Goal: Find specific page/section: Find specific page/section

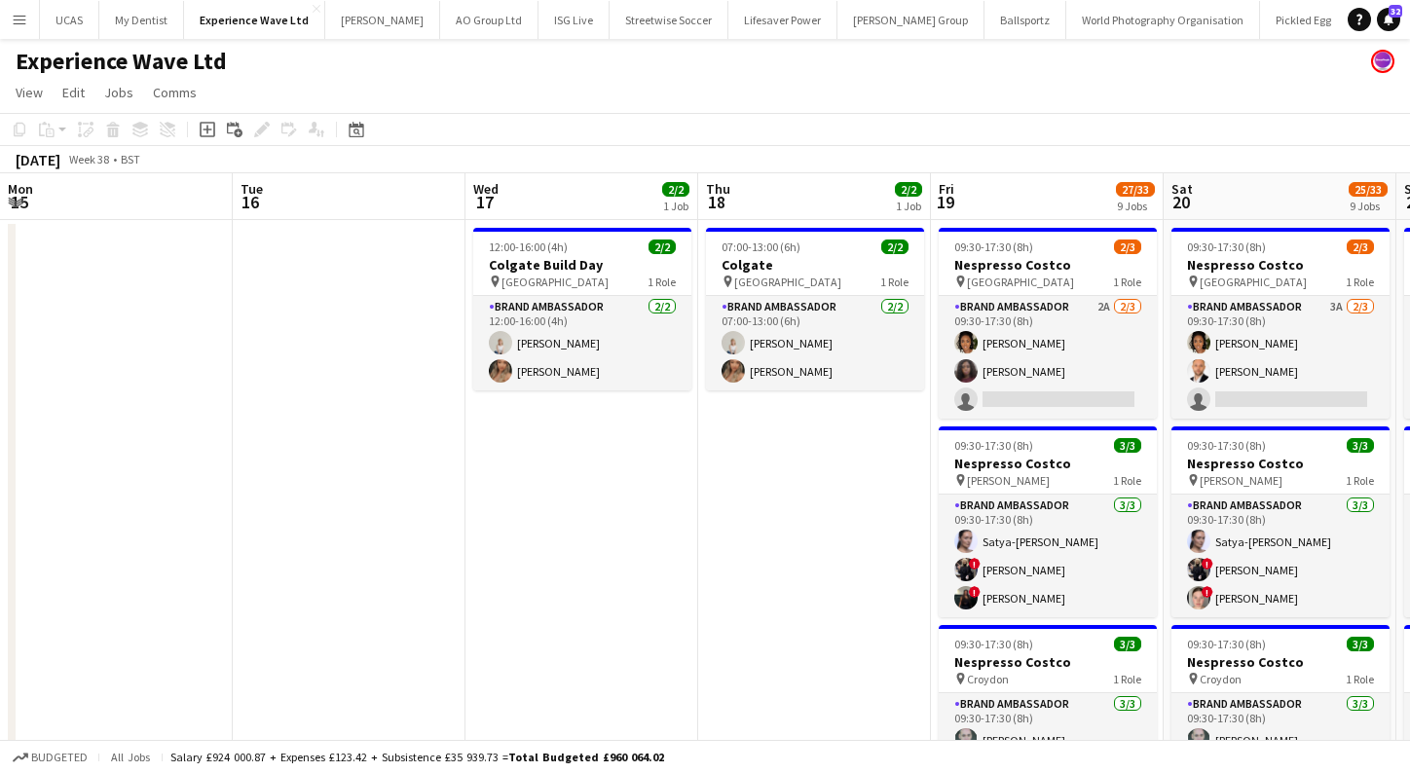
scroll to position [0, 429]
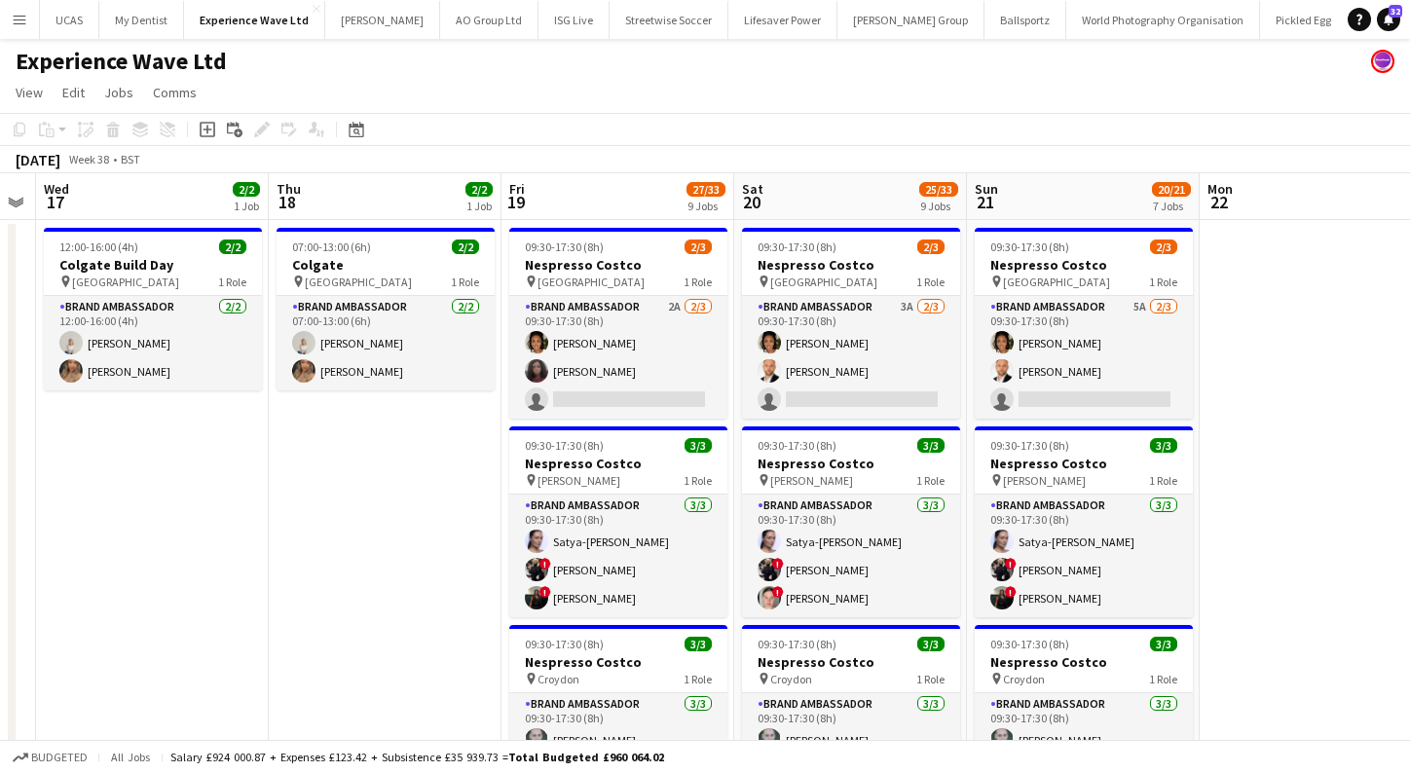
click at [19, 21] on app-icon "Menu" at bounding box center [20, 20] width 16 height 16
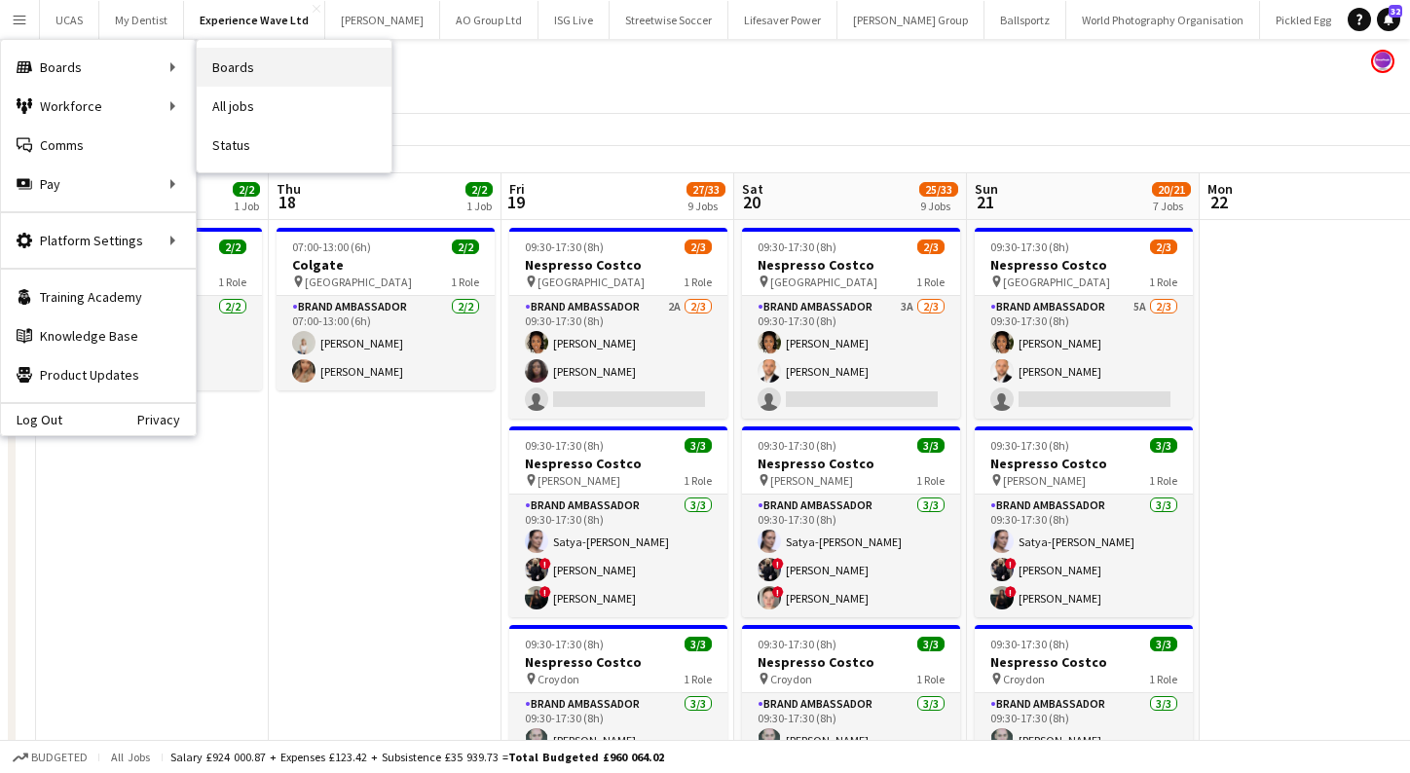
click at [296, 81] on link "Boards" at bounding box center [294, 67] width 195 height 39
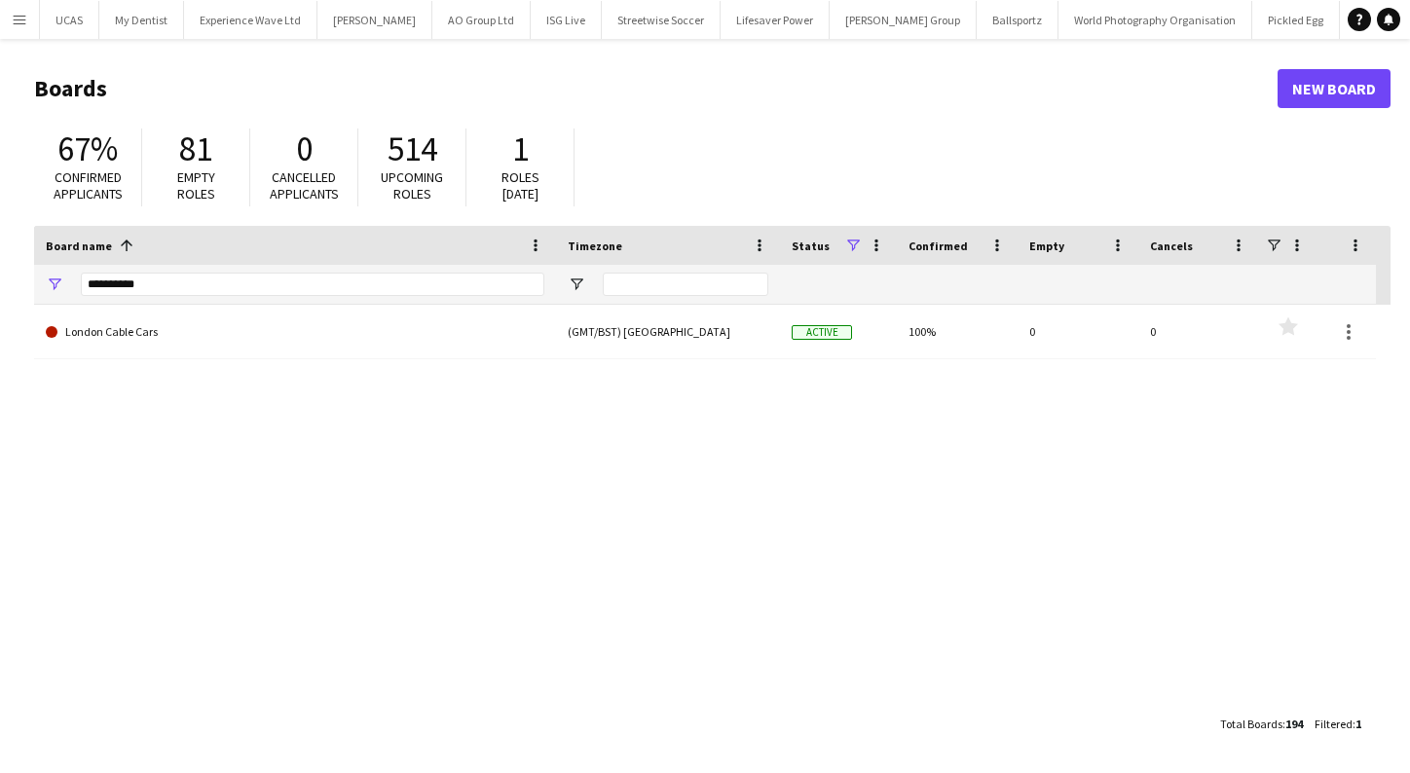
click at [312, 264] on div "Board name 1" at bounding box center [295, 245] width 499 height 39
drag, startPoint x: 304, startPoint y: 282, endPoint x: 49, endPoint y: 276, distance: 255.2
click at [49, 276] on div "**********" at bounding box center [295, 284] width 522 height 39
type input "*******"
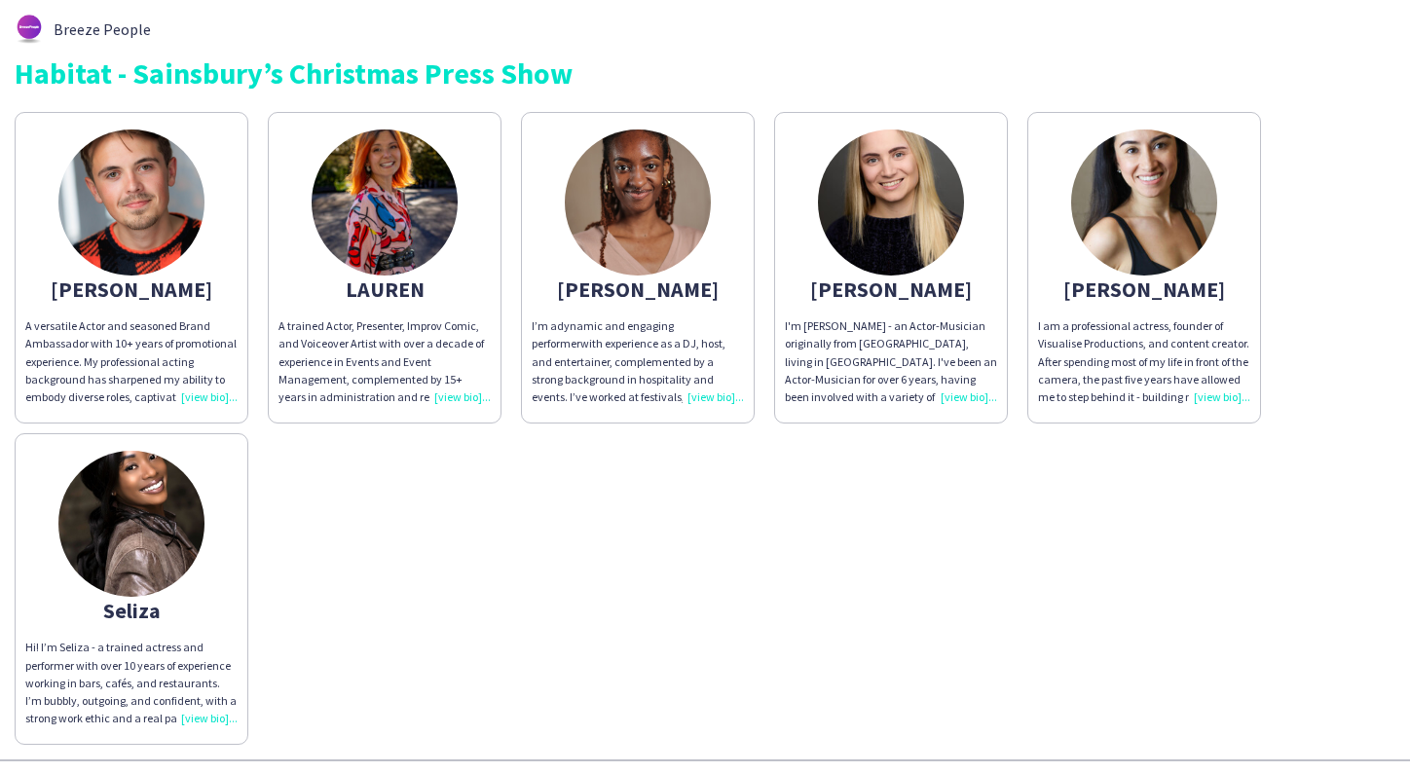
click at [145, 215] on img at bounding box center [131, 203] width 146 height 146
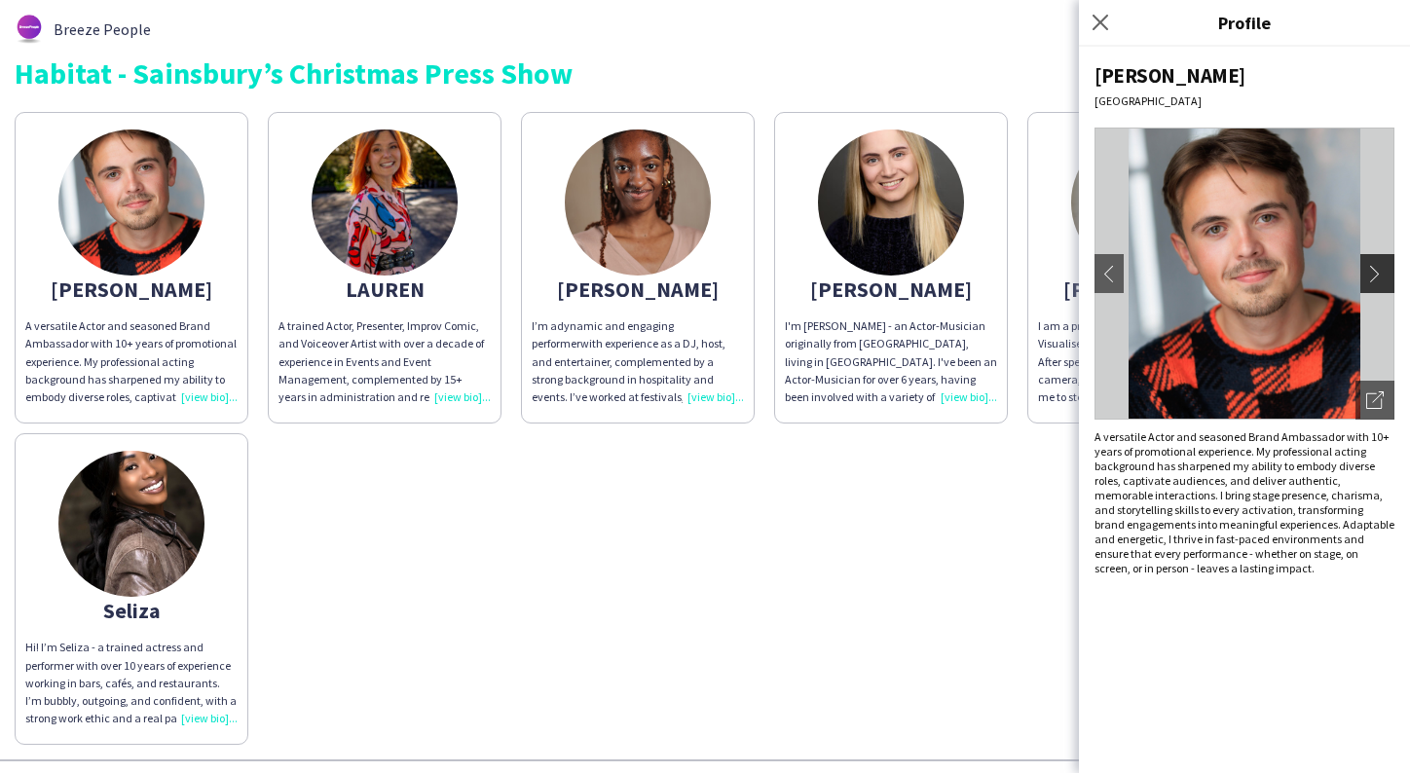
click at [1381, 273] on app-icon "chevron-right" at bounding box center [1379, 274] width 27 height 18
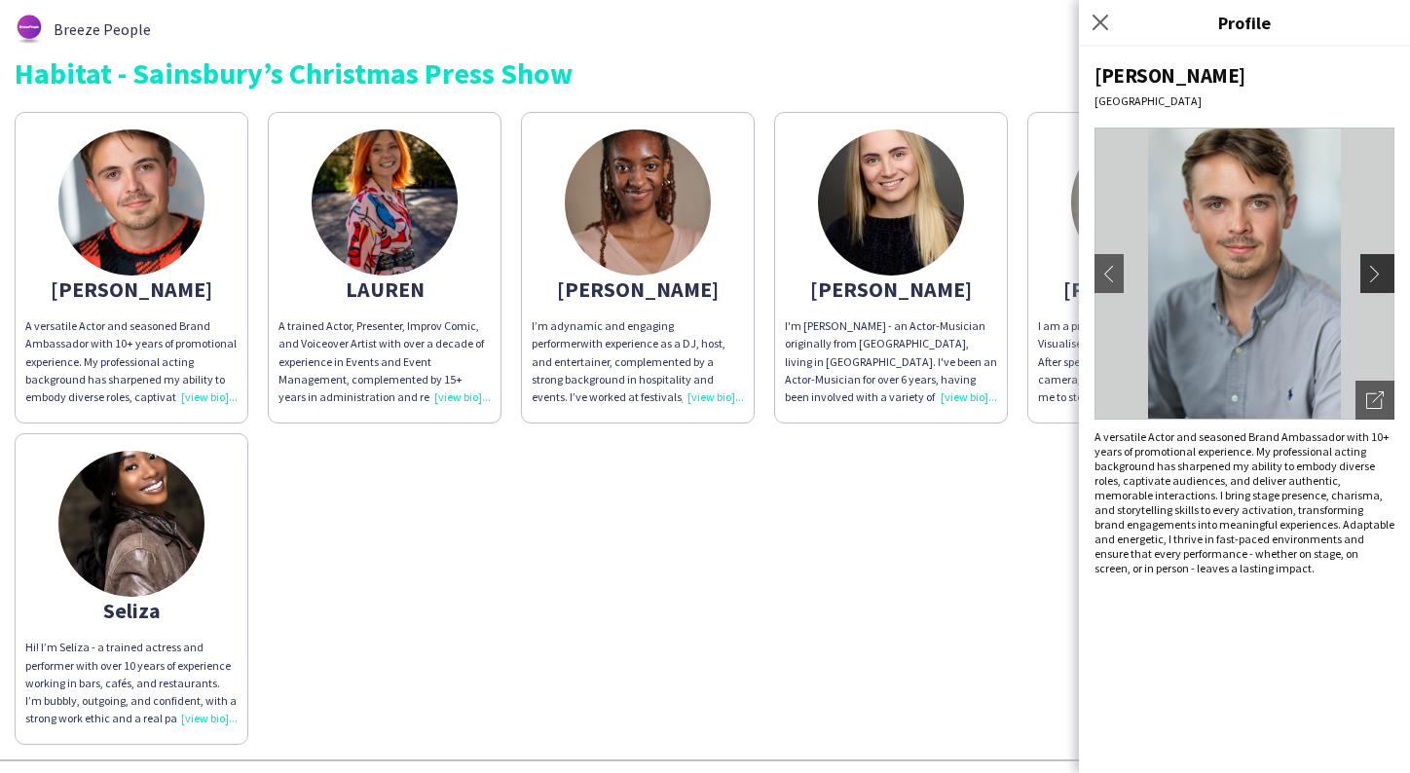
click at [1381, 273] on app-icon "chevron-right" at bounding box center [1379, 274] width 27 height 18
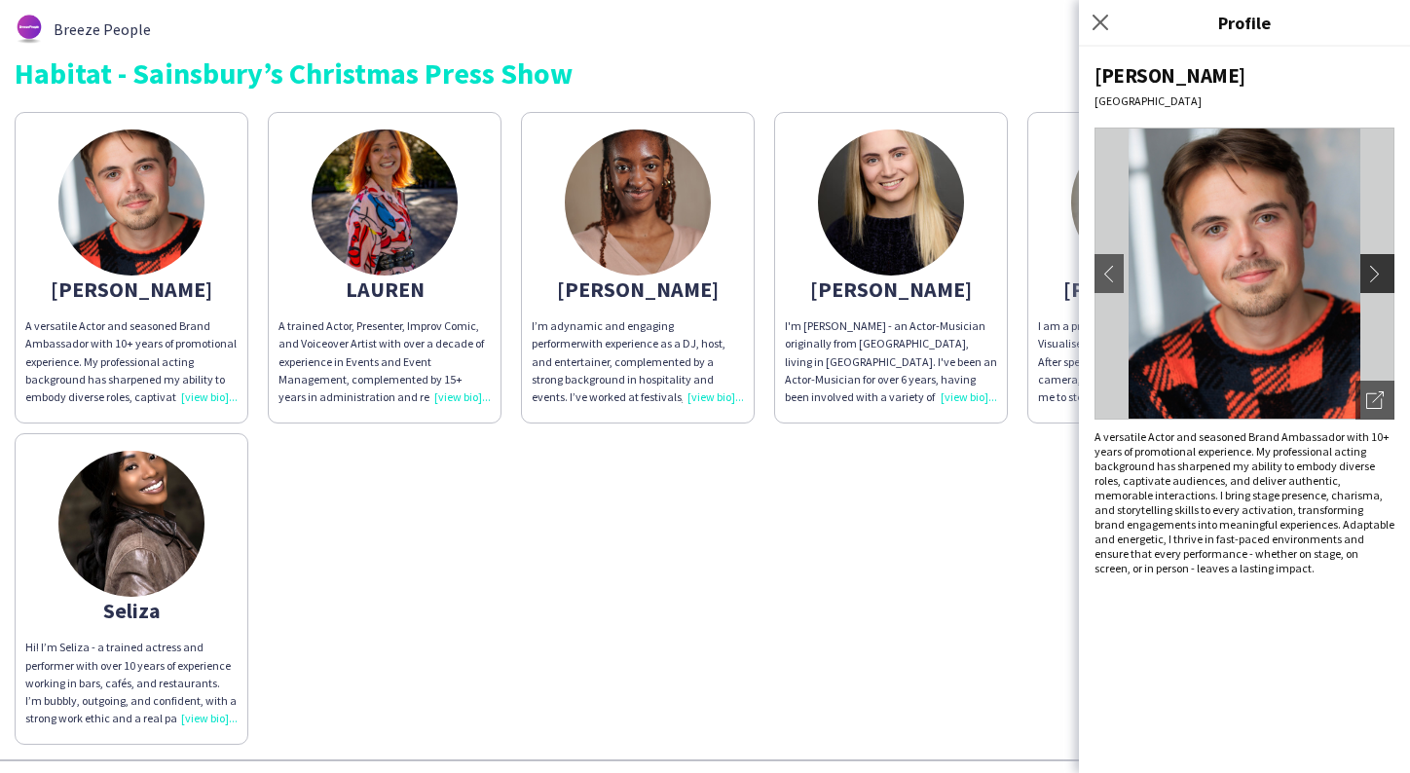
click at [1381, 273] on app-icon "chevron-right" at bounding box center [1379, 274] width 27 height 18
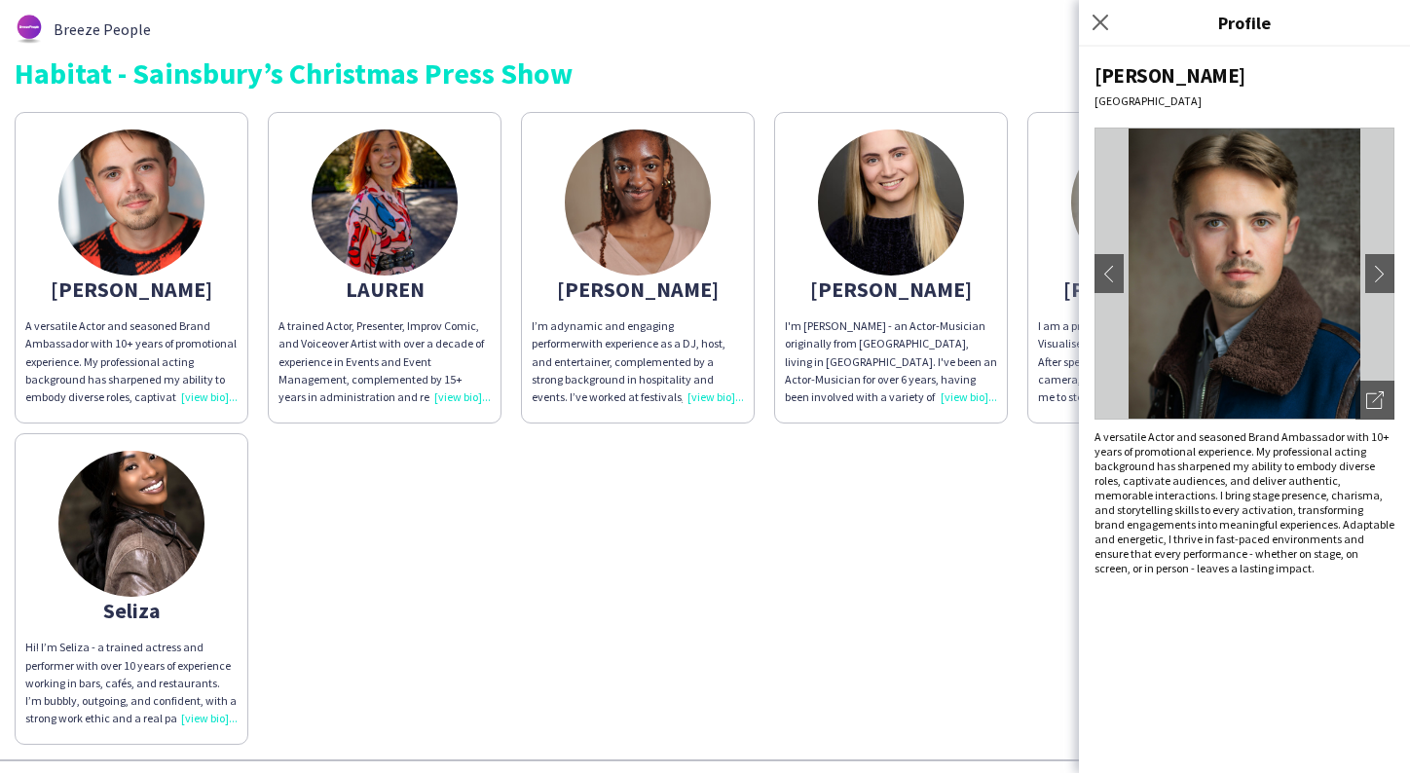
click at [1010, 489] on div "Blake A versatile Actor and seasoned Brand Ambassador with 10+ years of promoti…" at bounding box center [705, 423] width 1381 height 643
